Goal: Task Accomplishment & Management: Use online tool/utility

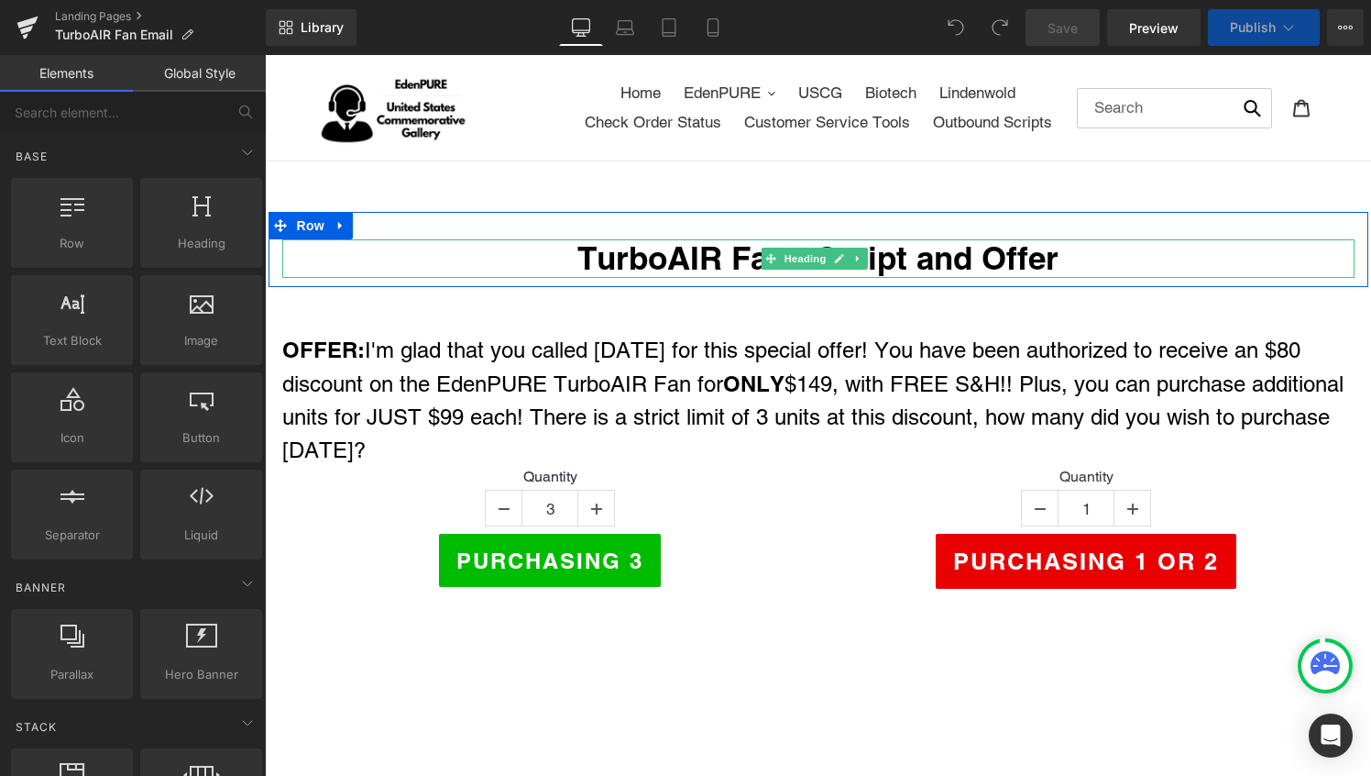
click at [707, 258] on h1 "TurboAIR Fan - Script and Offer" at bounding box center [818, 258] width 1073 height 39
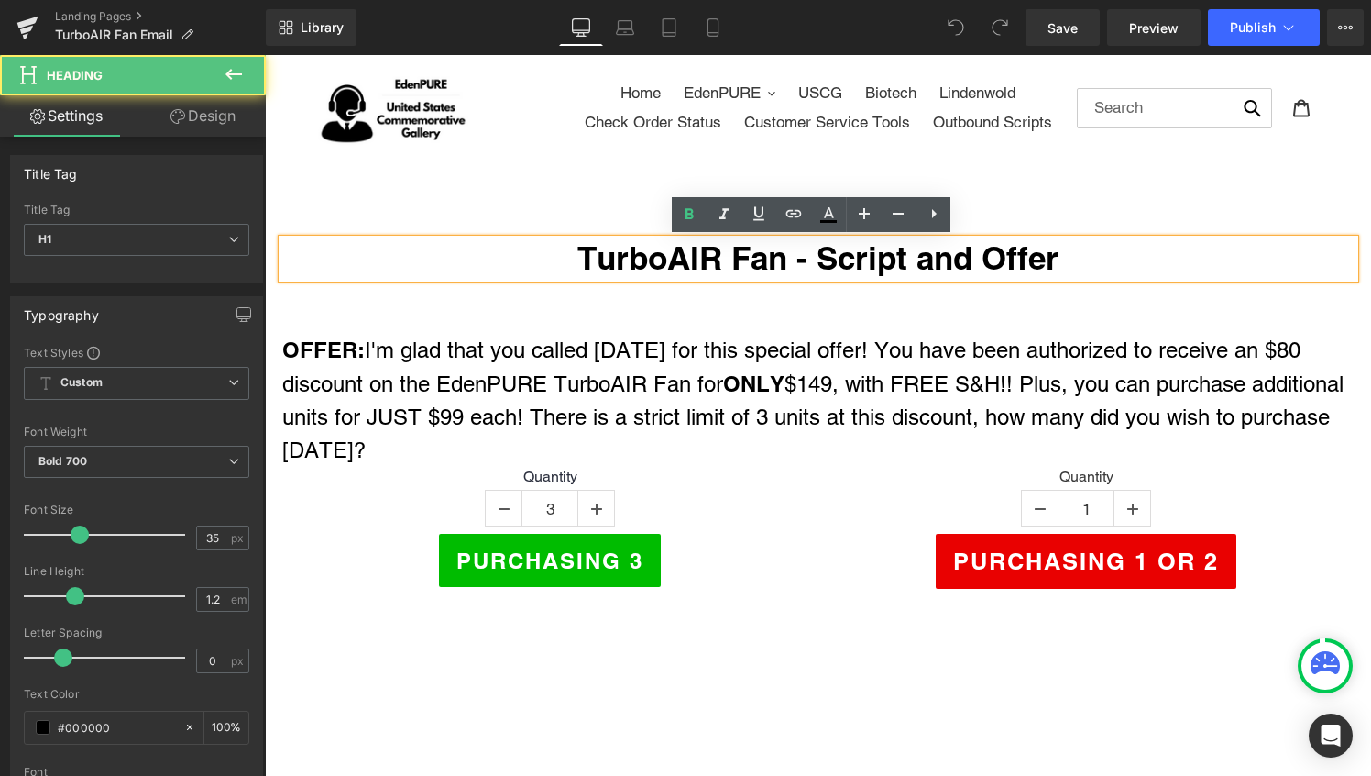
click at [782, 265] on h1 "TurboAIR Fan - Script and Offer" at bounding box center [818, 258] width 1073 height 39
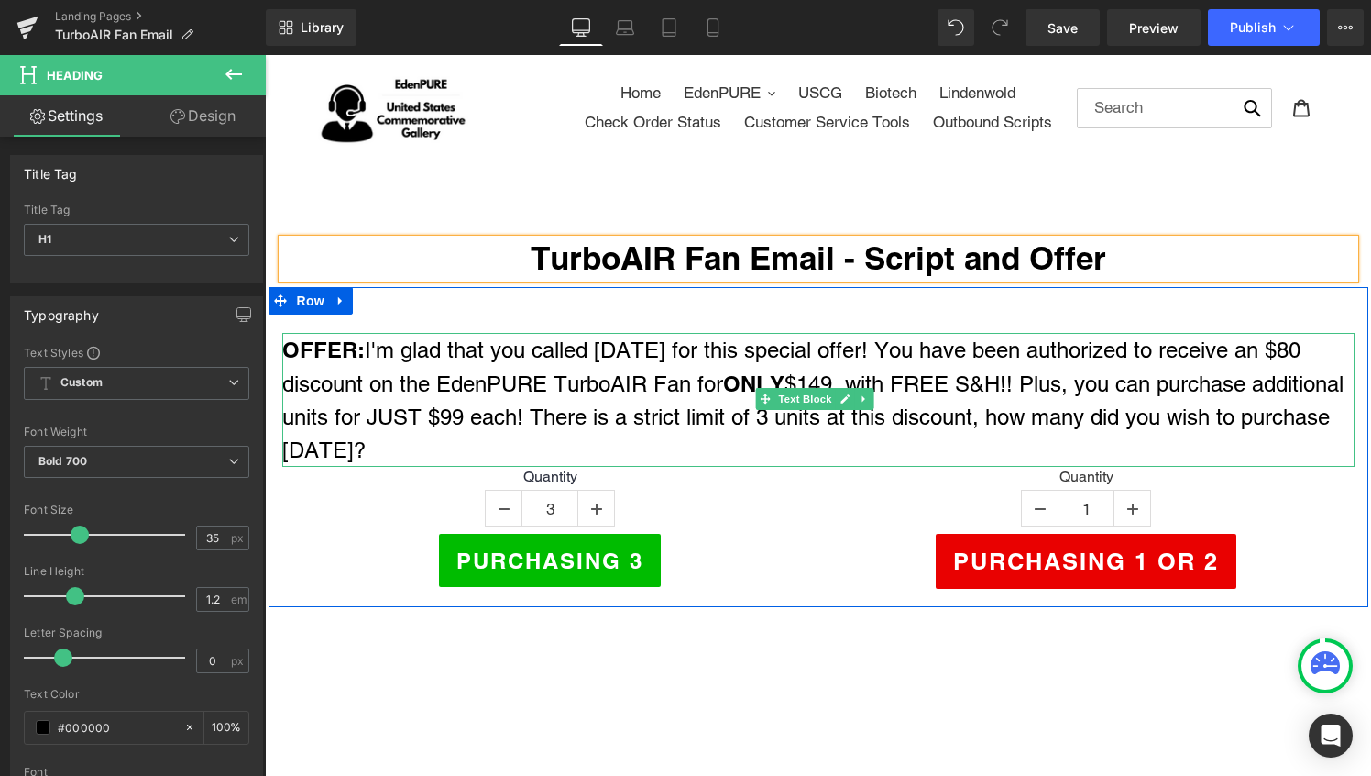
click at [690, 406] on span "discount on the EdenPURE TurboAIR Fan for ONLY $149, with FREE S&H!! Plus, you …" at bounding box center [813, 416] width 1062 height 91
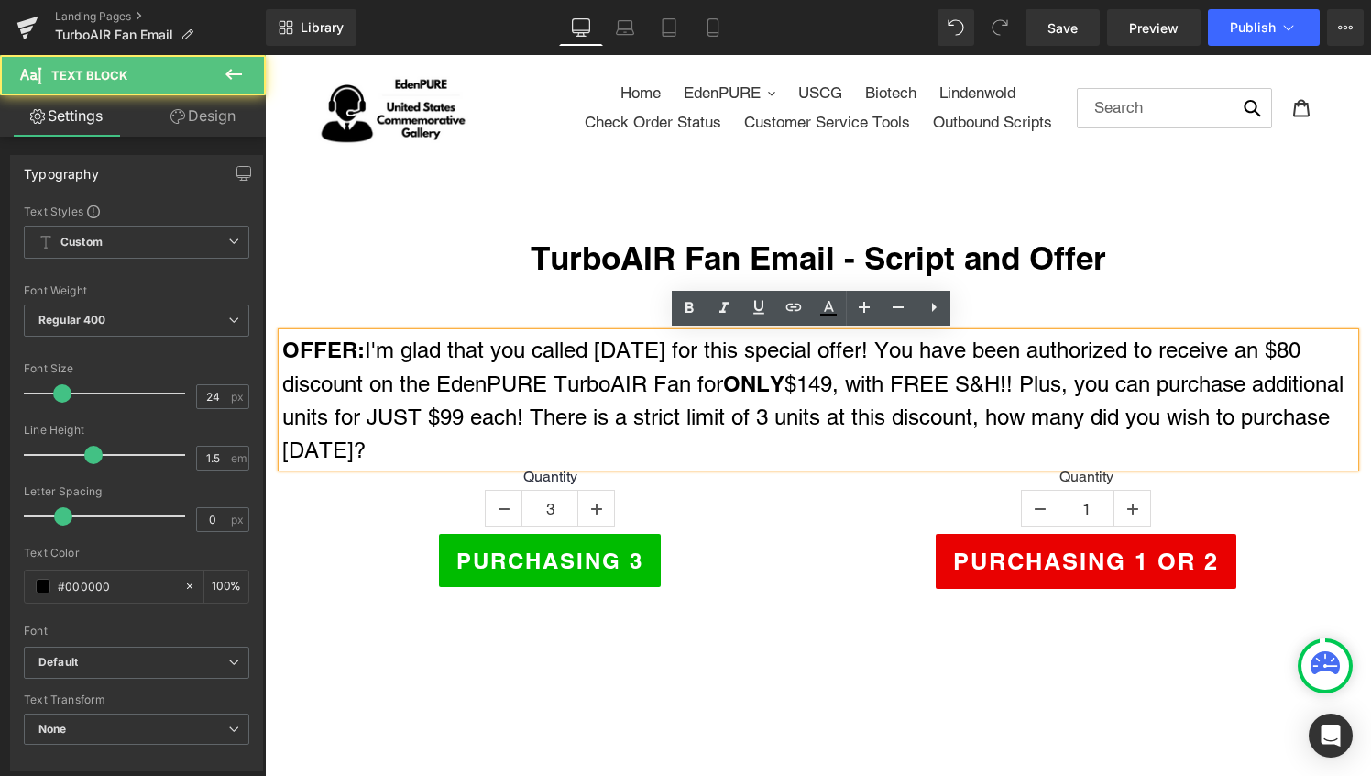
click at [1272, 349] on span "I'm glad that you called [DATE] for this special offer! You have been authorize…" at bounding box center [833, 349] width 936 height 25
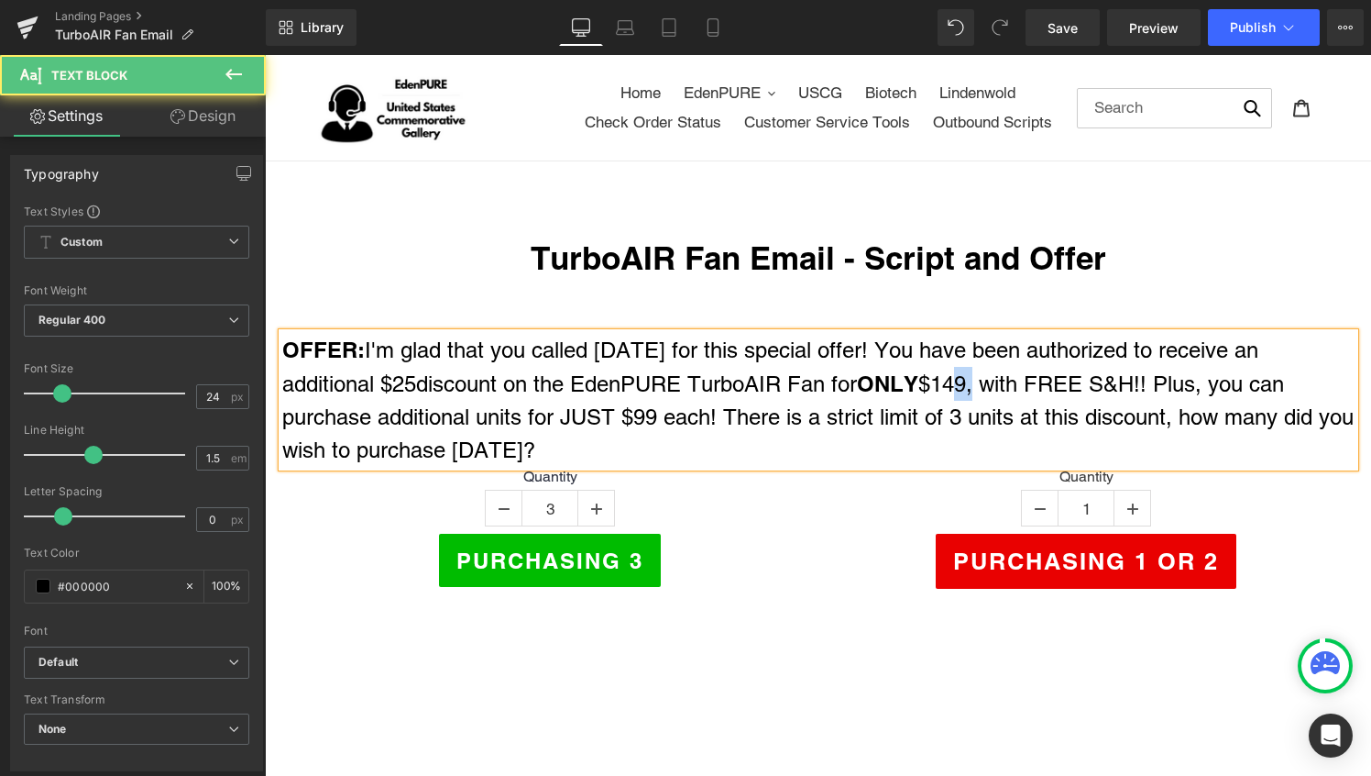
drag, startPoint x: 984, startPoint y: 381, endPoint x: 963, endPoint y: 383, distance: 21.2
click at [963, 383] on span "$149, with FREE S&H!! Plus, you can purchase additional units for JUST $99 each…" at bounding box center [818, 416] width 1072 height 91
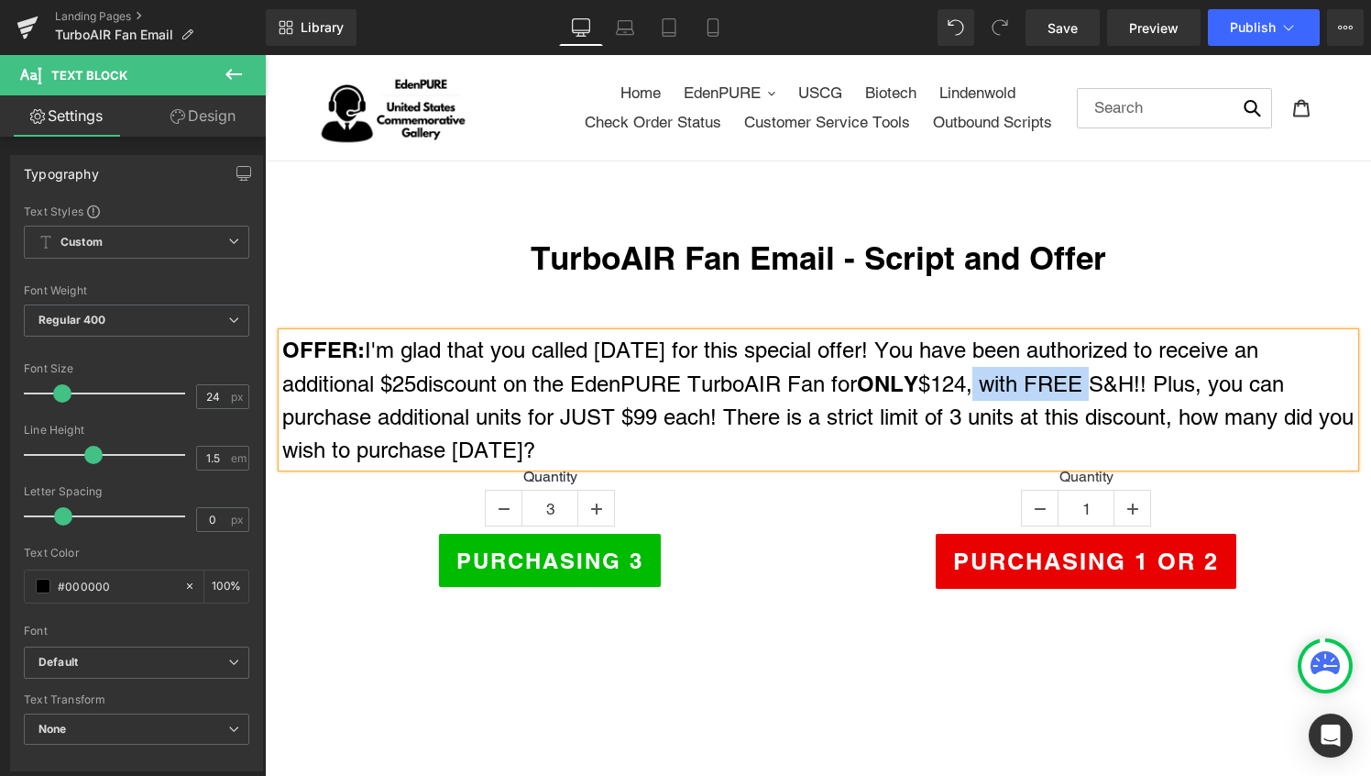
drag, startPoint x: 984, startPoint y: 385, endPoint x: 1103, endPoint y: 385, distance: 119.2
click at [1102, 386] on span "$124, with FREE S&H!! Plus, you can purchase additional units for JUST $99 each…" at bounding box center [818, 416] width 1072 height 91
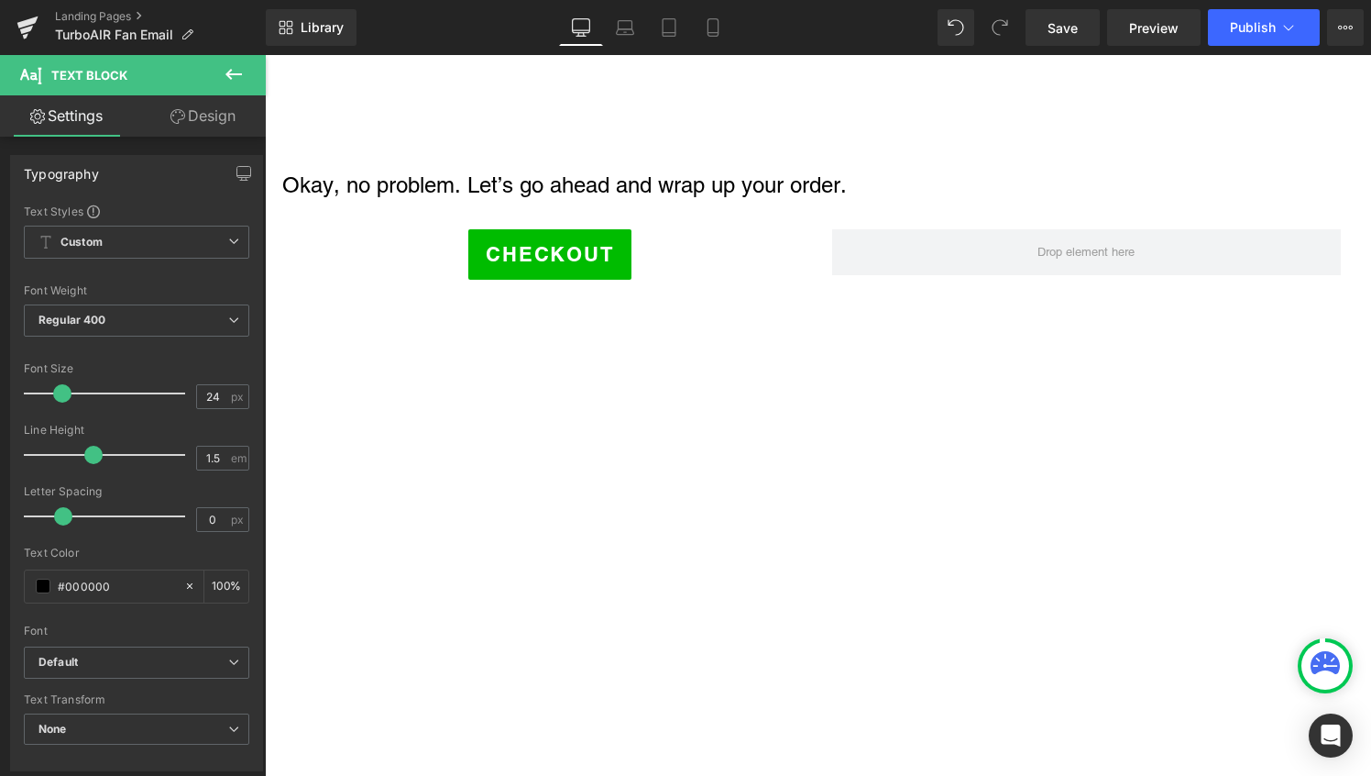
scroll to position [1839, 0]
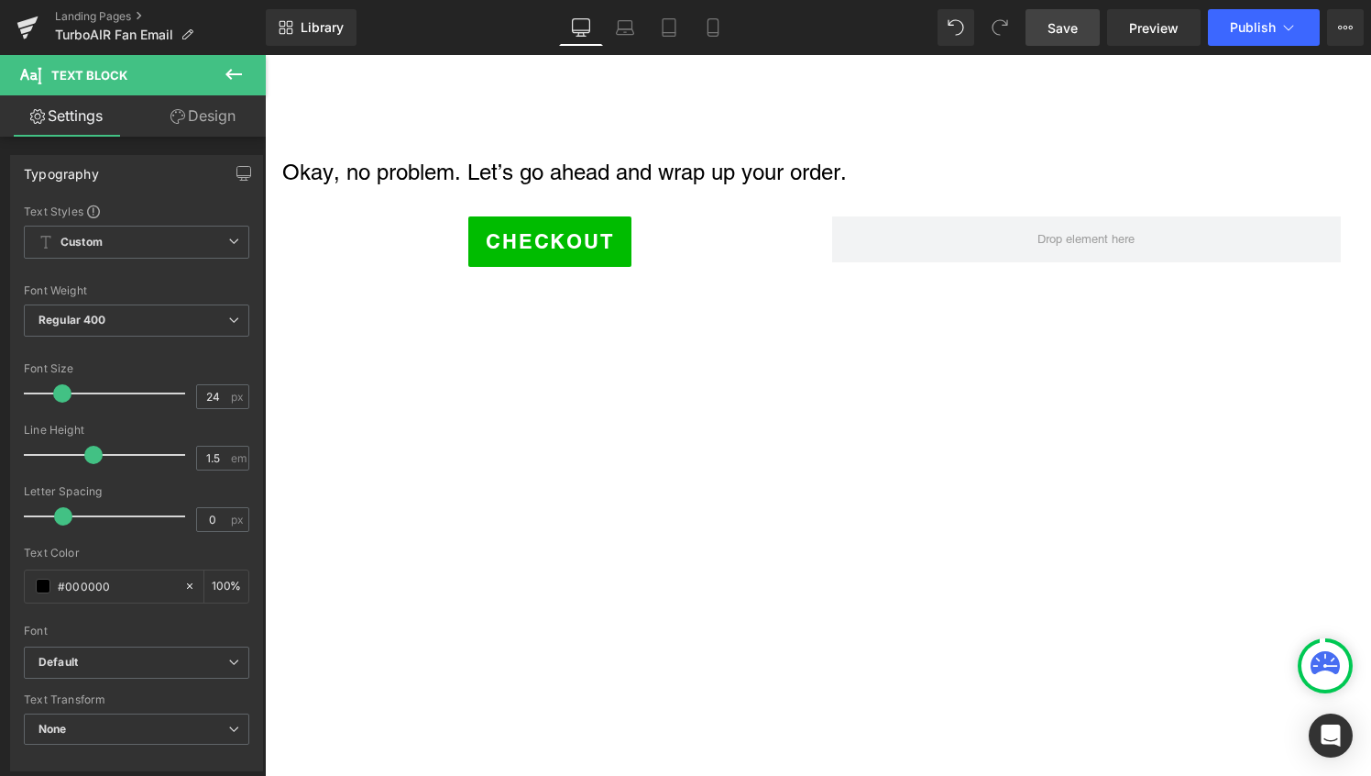
click at [1073, 35] on span "Save" at bounding box center [1063, 27] width 30 height 19
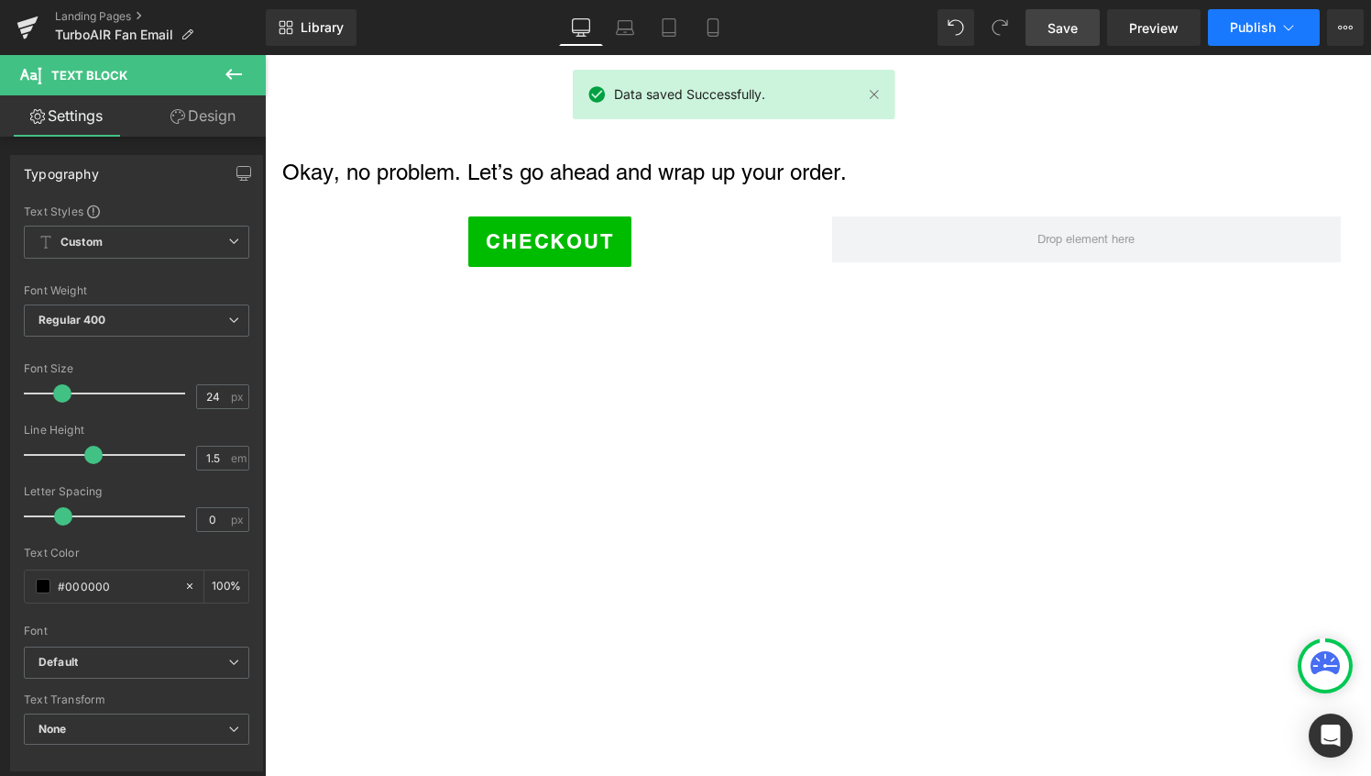
click at [1238, 22] on span "Publish" at bounding box center [1253, 27] width 46 height 15
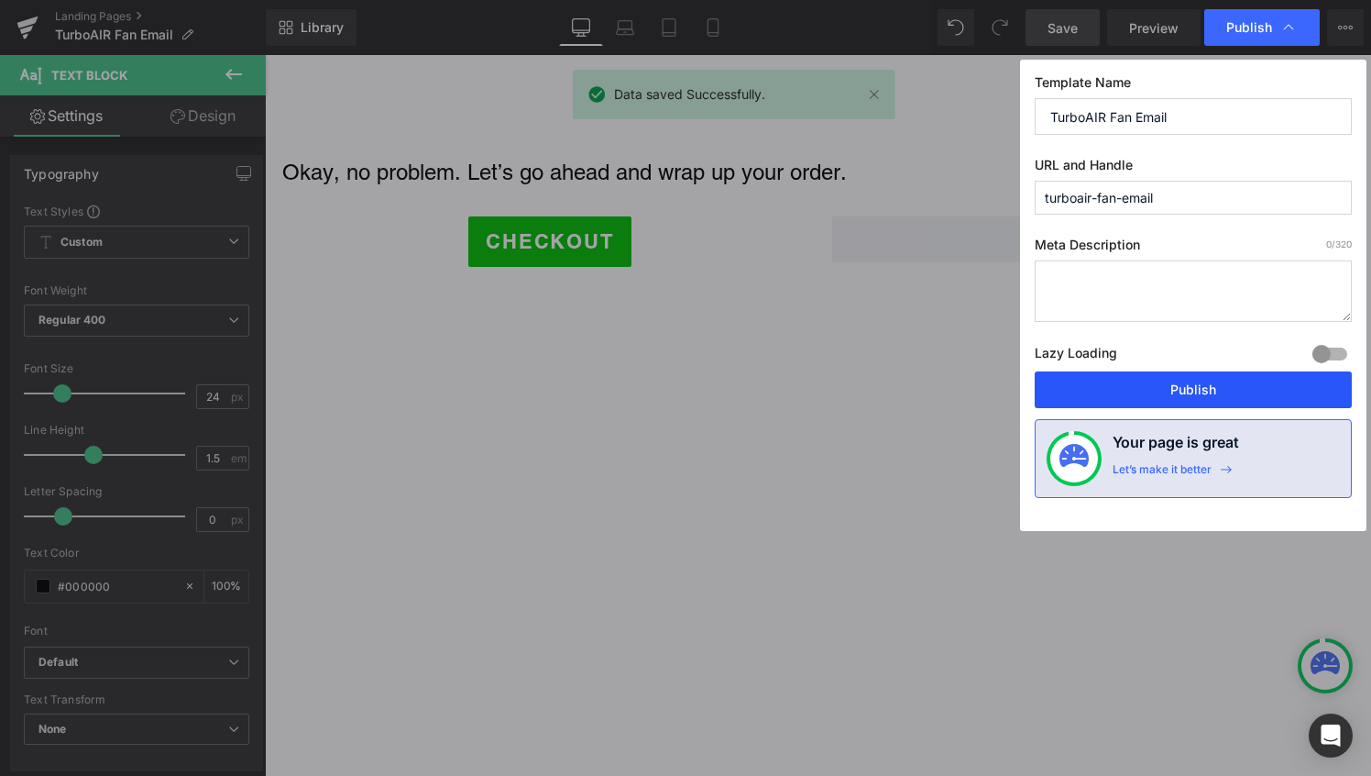
click at [1182, 382] on button "Publish" at bounding box center [1193, 389] width 317 height 37
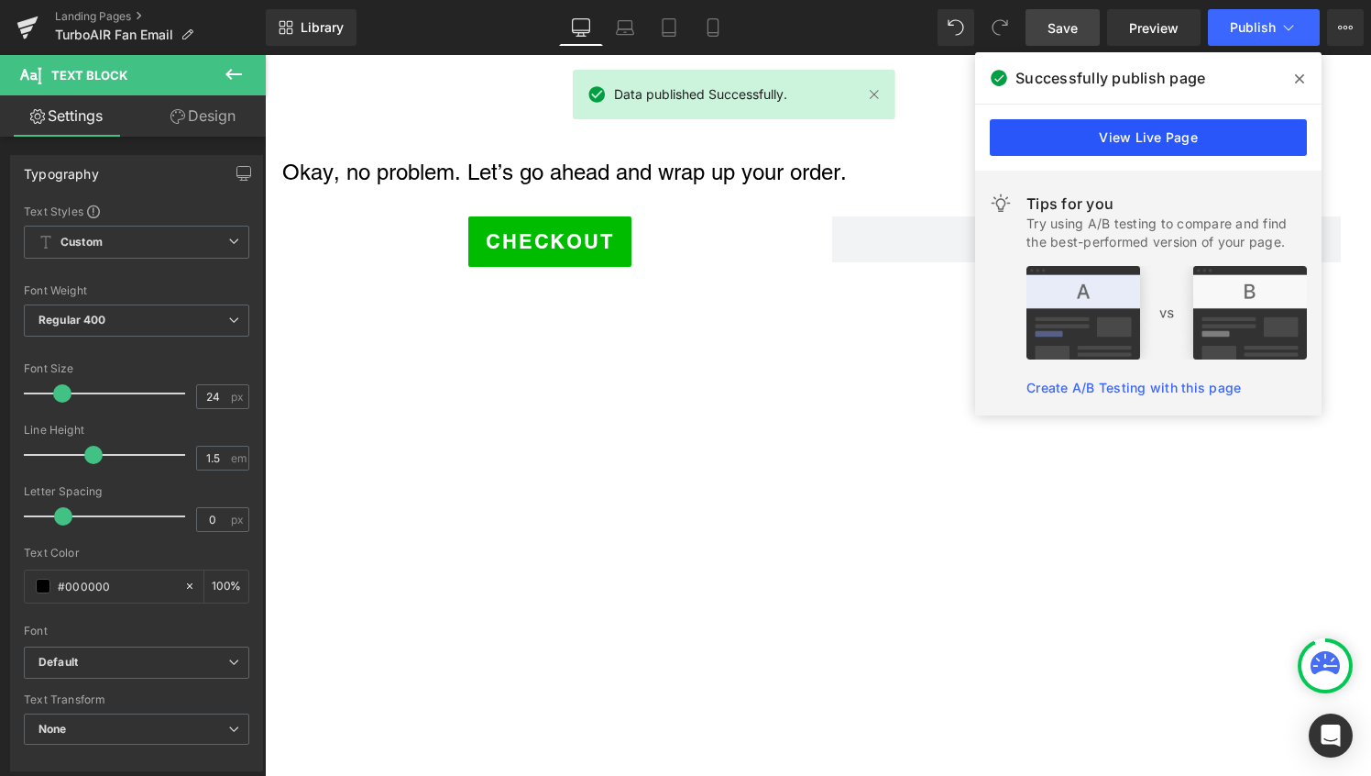
click at [1128, 141] on link "View Live Page" at bounding box center [1148, 137] width 317 height 37
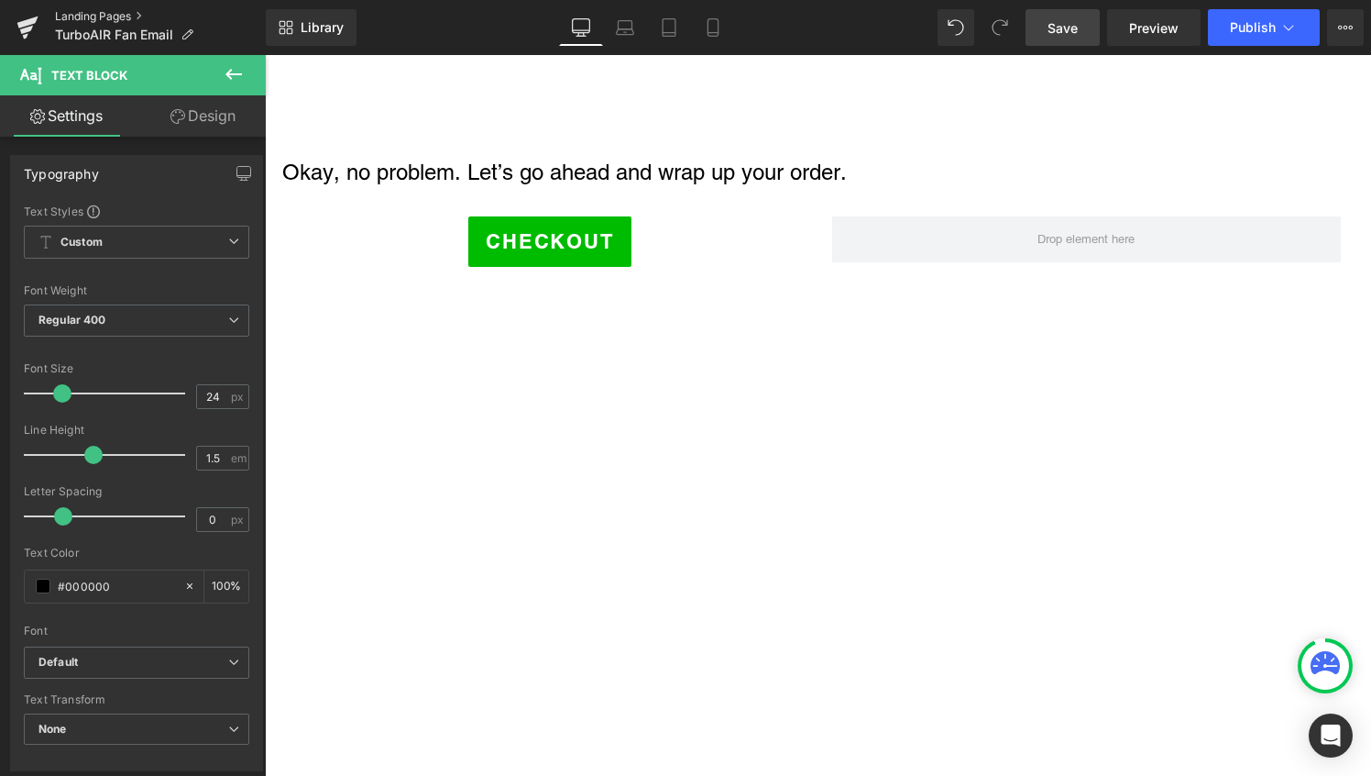
click at [61, 14] on link "Landing Pages" at bounding box center [160, 16] width 211 height 15
